Goal: Task Accomplishment & Management: Use online tool/utility

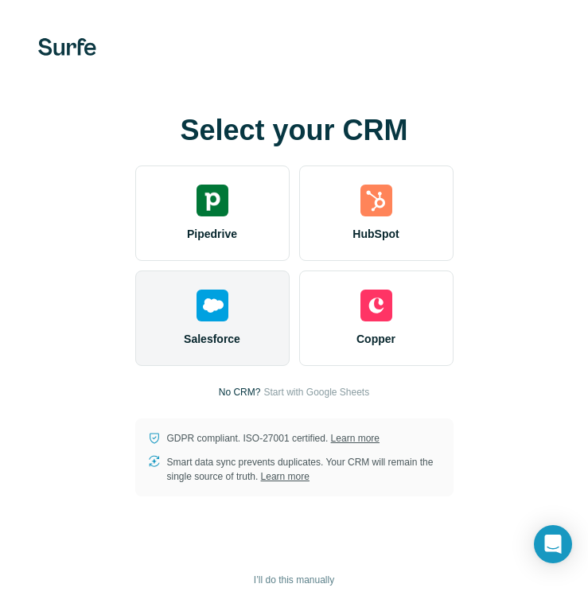
click at [211, 317] on img at bounding box center [213, 306] width 32 height 32
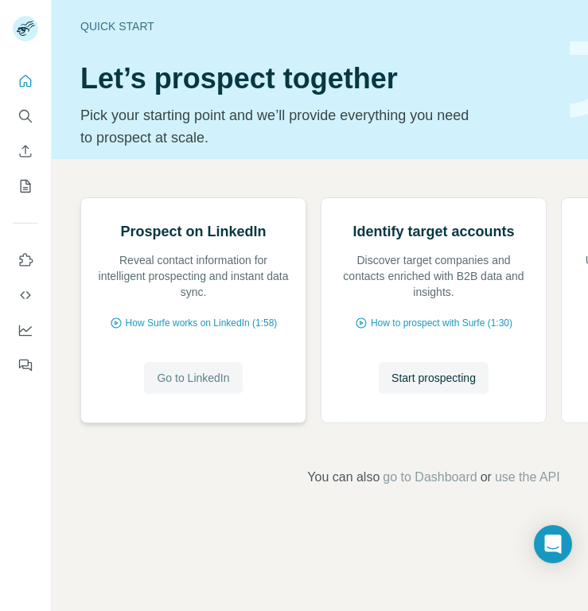
click at [193, 386] on span "Go to LinkedIn" at bounding box center [193, 378] width 72 height 16
